Goal: Task Accomplishment & Management: Complete application form

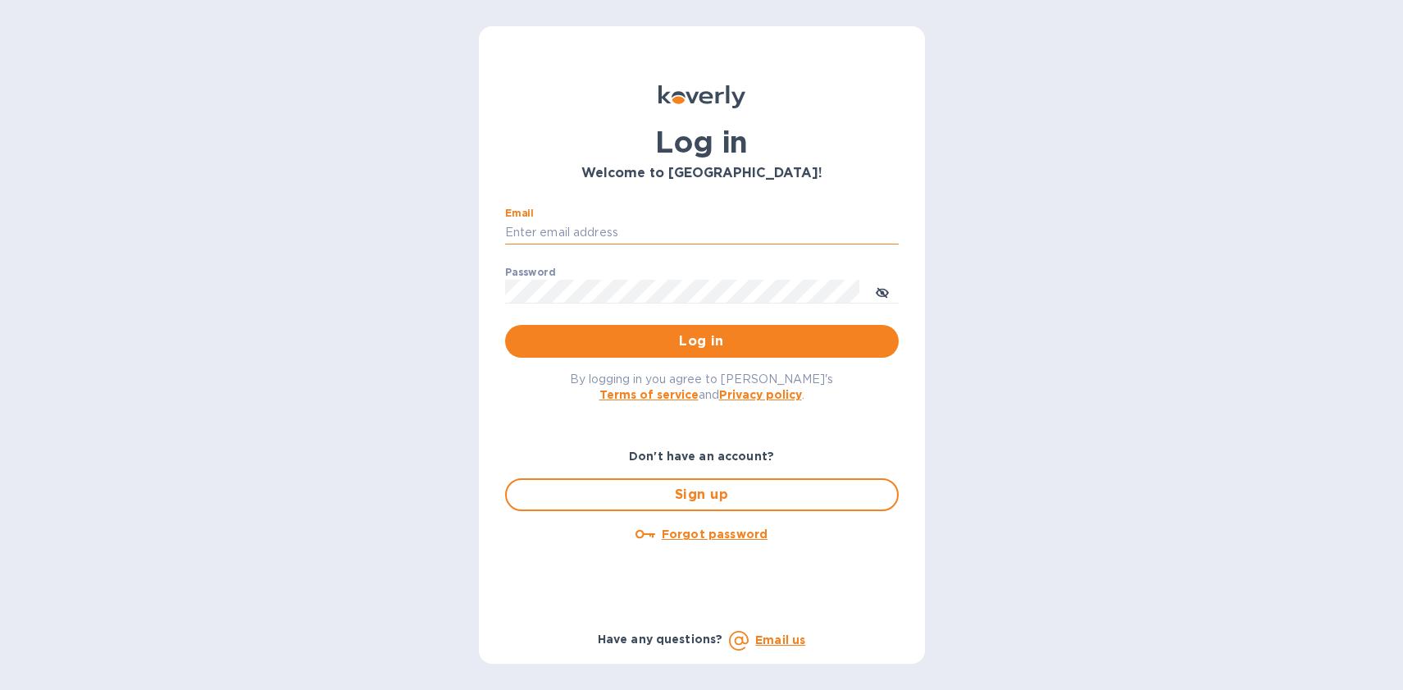
click at [552, 233] on input "Email" at bounding box center [702, 233] width 394 height 25
type input "gabriela@langschwander.com"
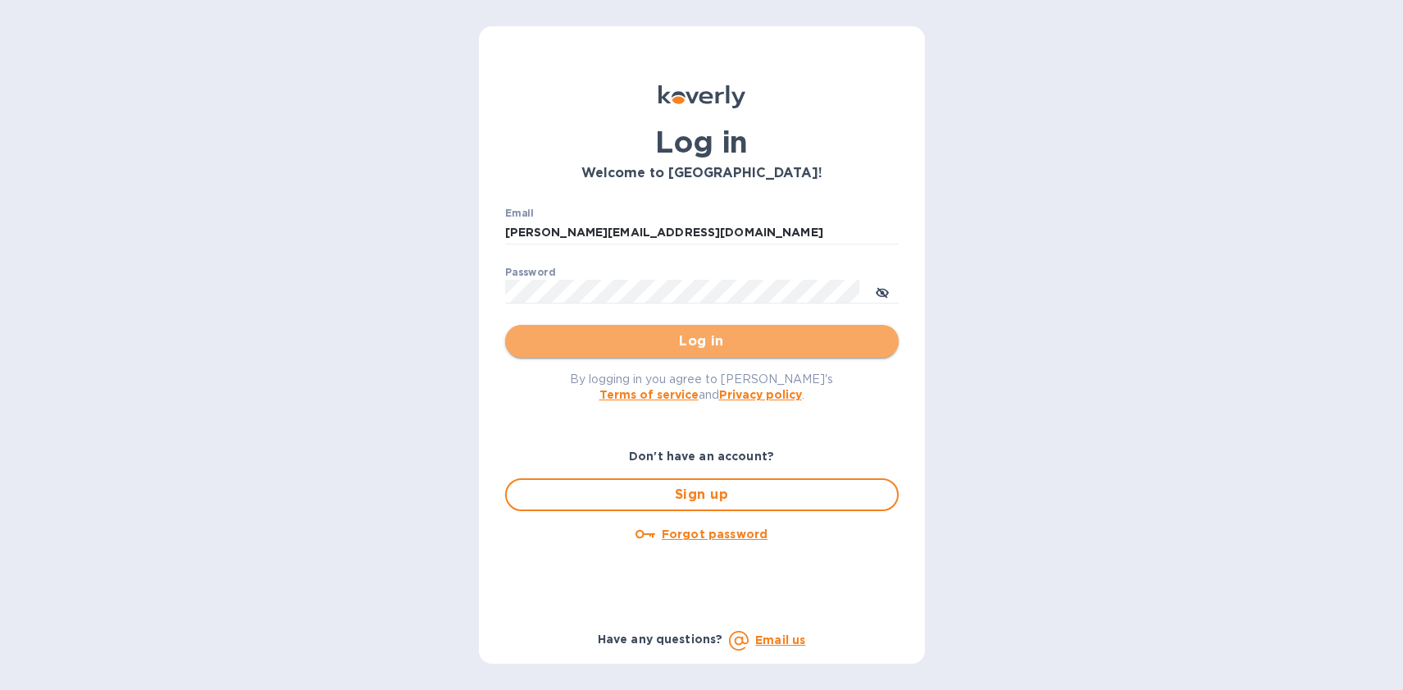
click at [641, 332] on span "Log in" at bounding box center [701, 341] width 367 height 20
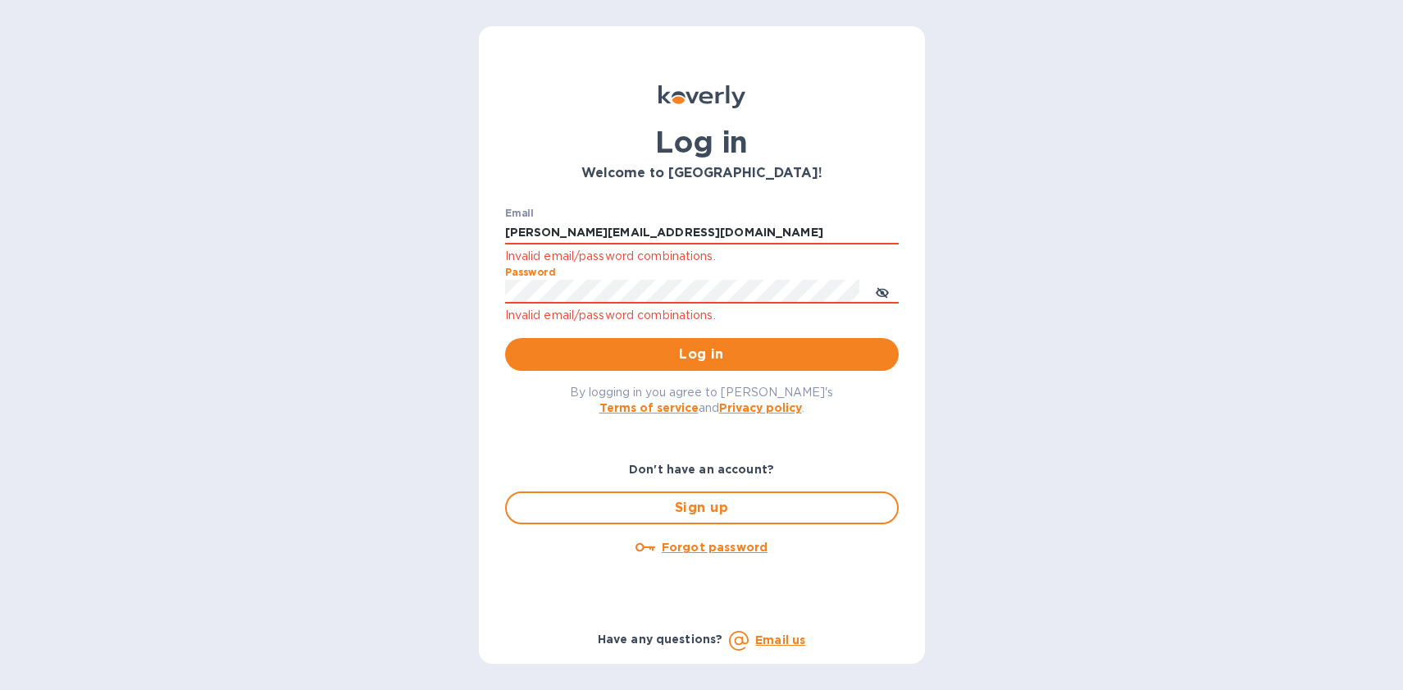
click at [701, 354] on button "Log in" at bounding box center [702, 354] width 394 height 33
click at [621, 353] on span "Log in" at bounding box center [701, 354] width 367 height 20
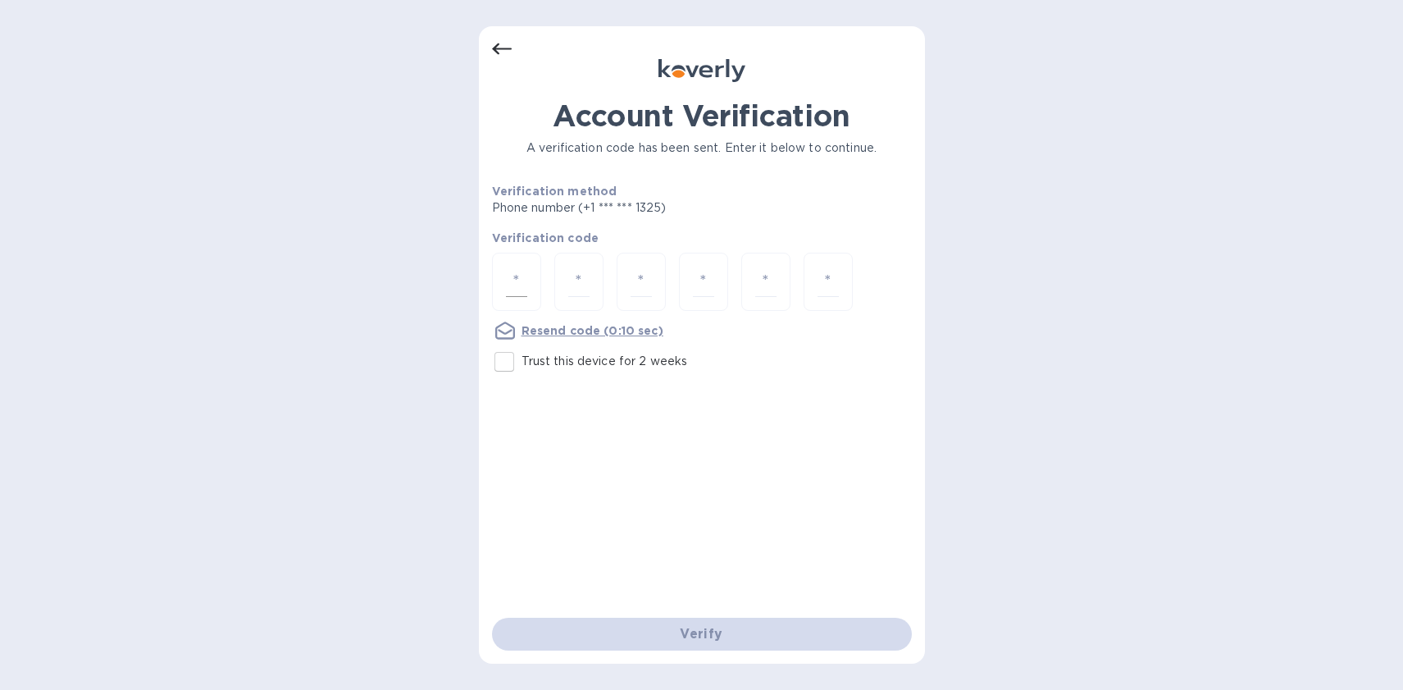
click at [521, 286] on input "number" at bounding box center [516, 282] width 21 height 30
click at [504, 369] on input "Trust this device for 2 weeks" at bounding box center [504, 361] width 34 height 34
checkbox input "true"
click at [509, 294] on input "number" at bounding box center [516, 282] width 21 height 30
type input "3"
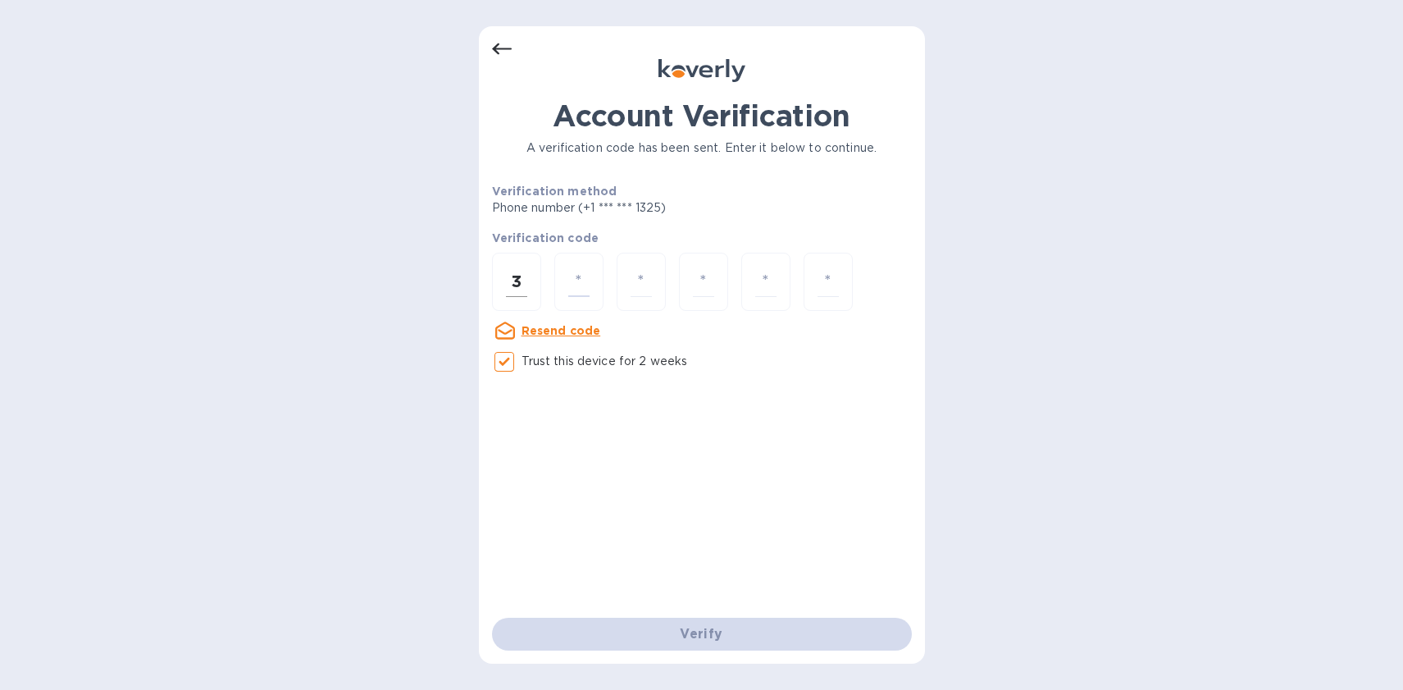
type input "8"
type input "2"
type input "3"
type input "0"
type input "5"
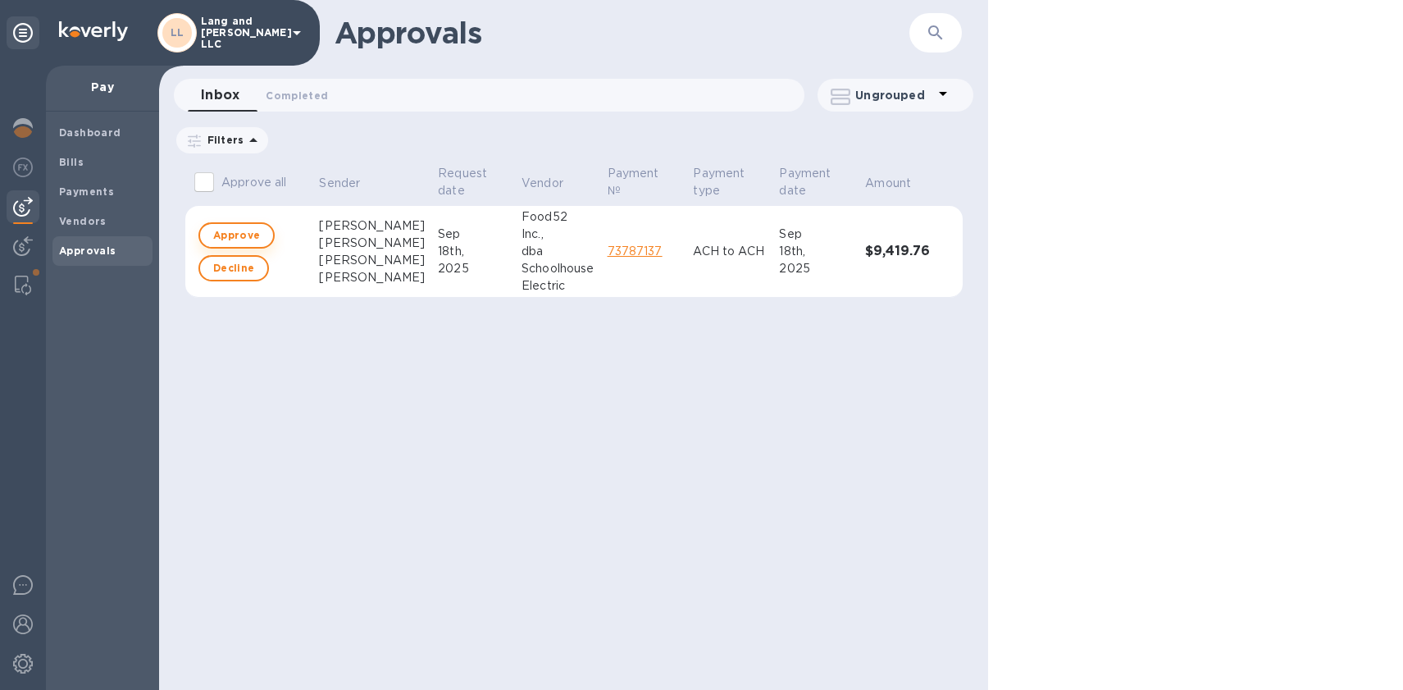
click at [229, 232] on span "Approve" at bounding box center [236, 236] width 47 height 20
checkbox input "true"
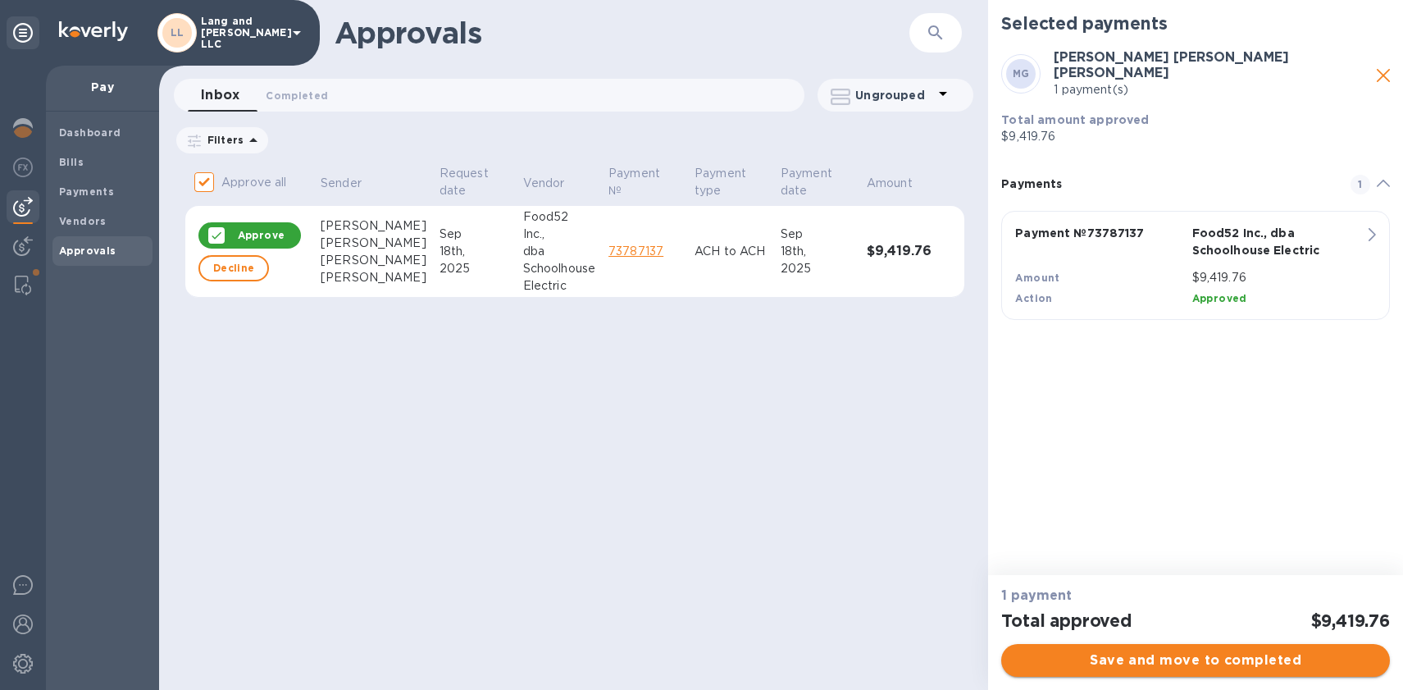
click at [1169, 665] on span "Save and move to completed" at bounding box center [1195, 660] width 362 height 20
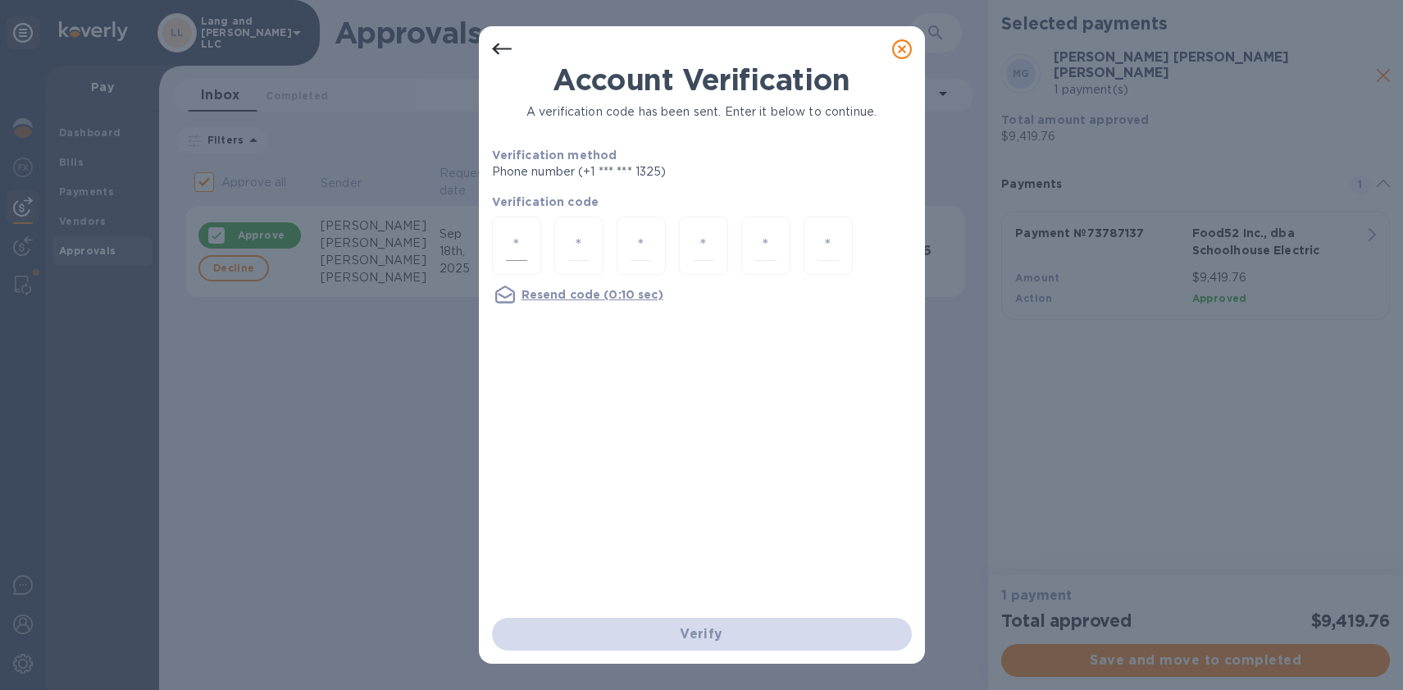
click at [507, 234] on input "number" at bounding box center [516, 245] width 21 height 30
type input "8"
type input "6"
type input "9"
type input "2"
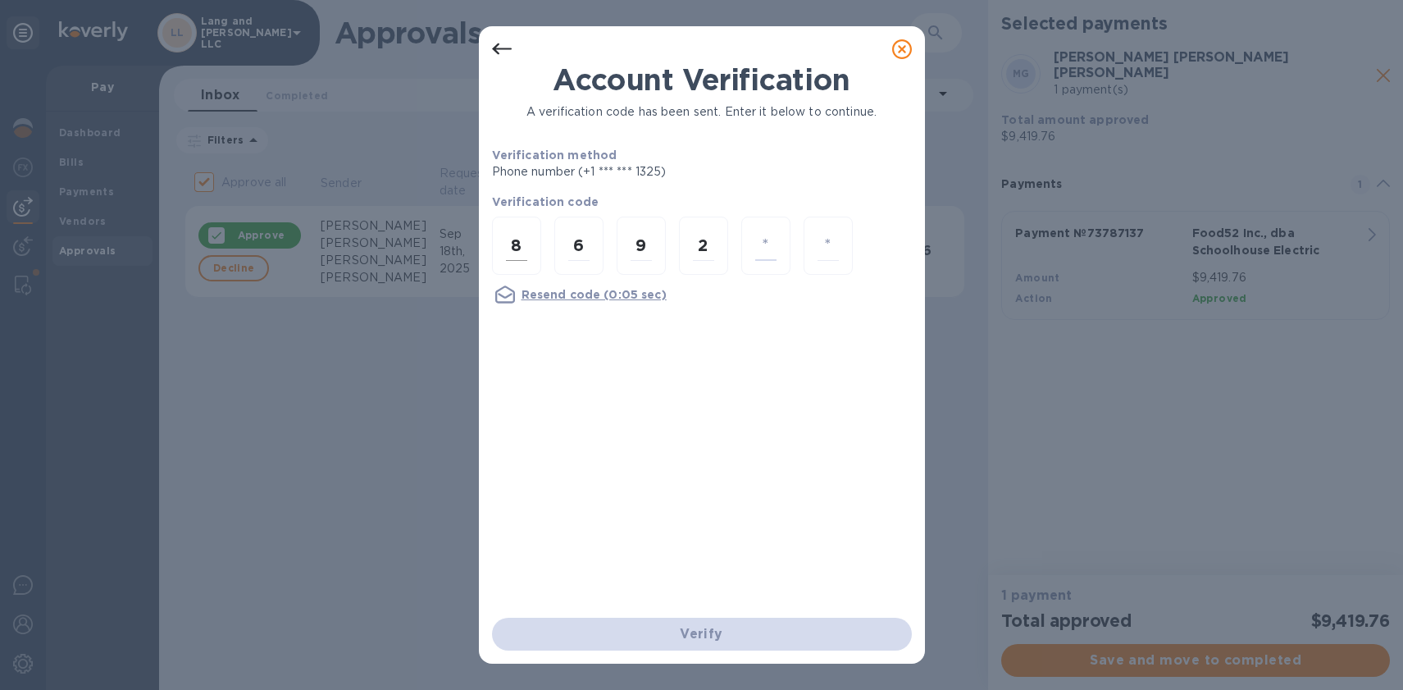
type input "1"
type input "8"
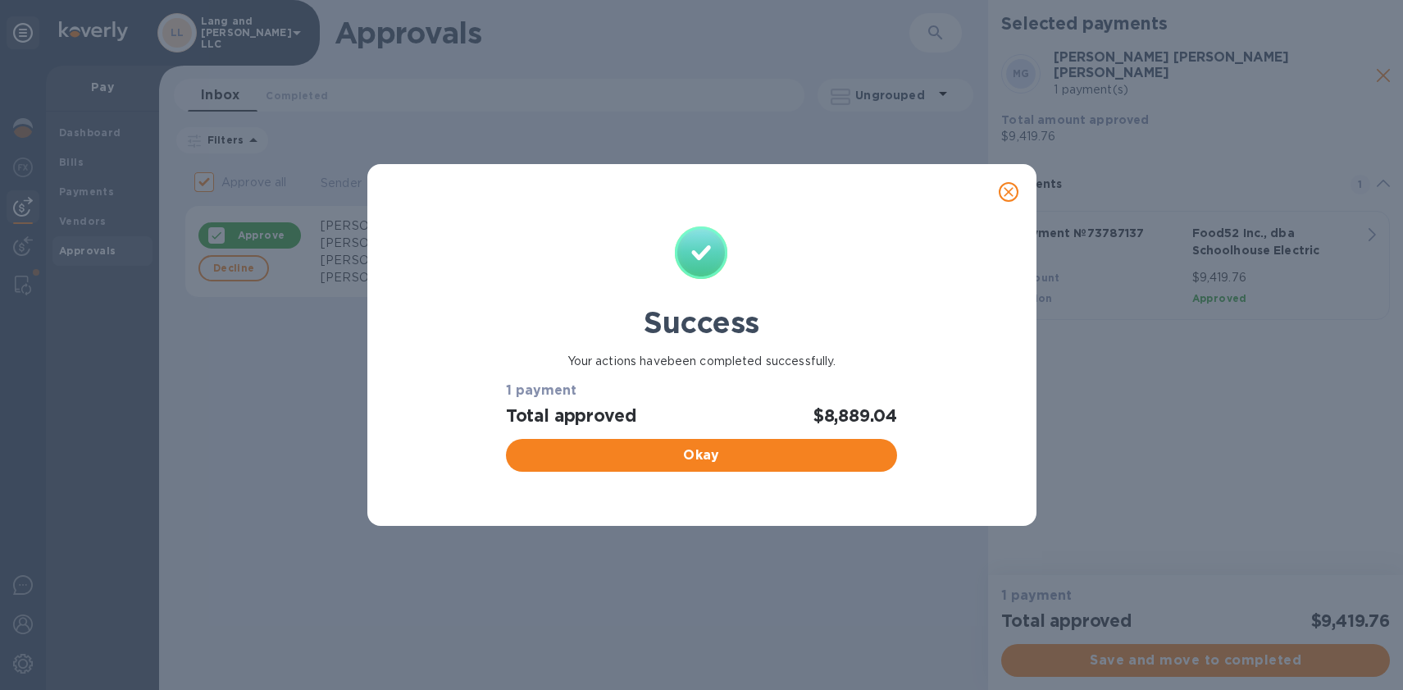
click at [736, 467] on button "Okay" at bounding box center [701, 455] width 391 height 33
checkbox input "false"
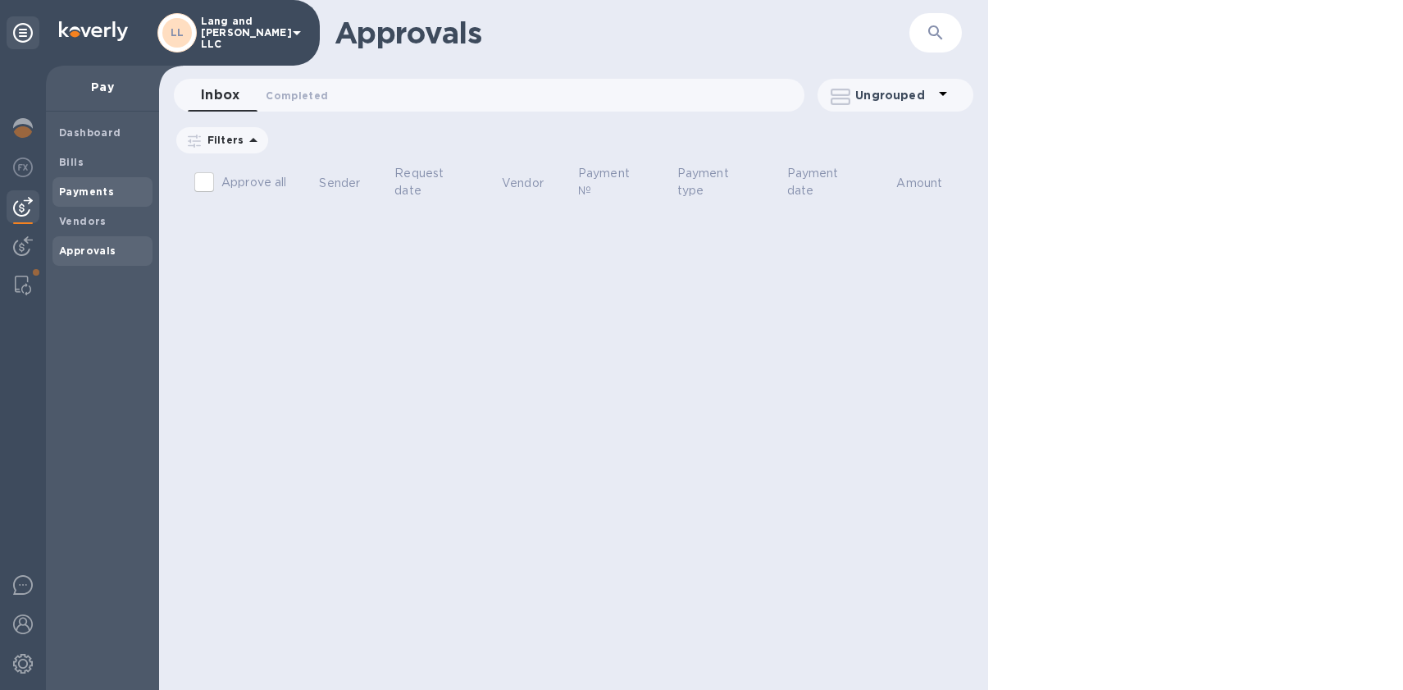
click at [87, 184] on span "Payments" at bounding box center [86, 192] width 55 height 16
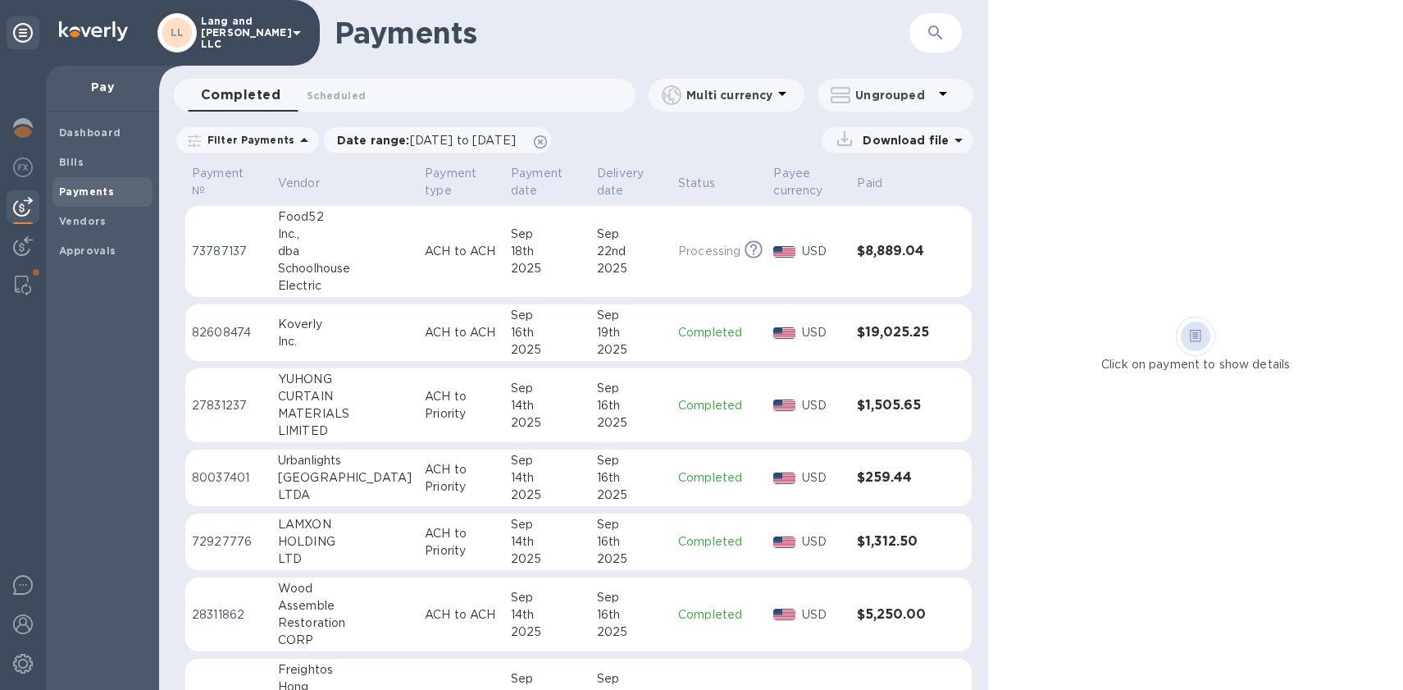
click at [623, 267] on div "2025" at bounding box center [631, 268] width 68 height 17
